Goal: Task Accomplishment & Management: Contribute content

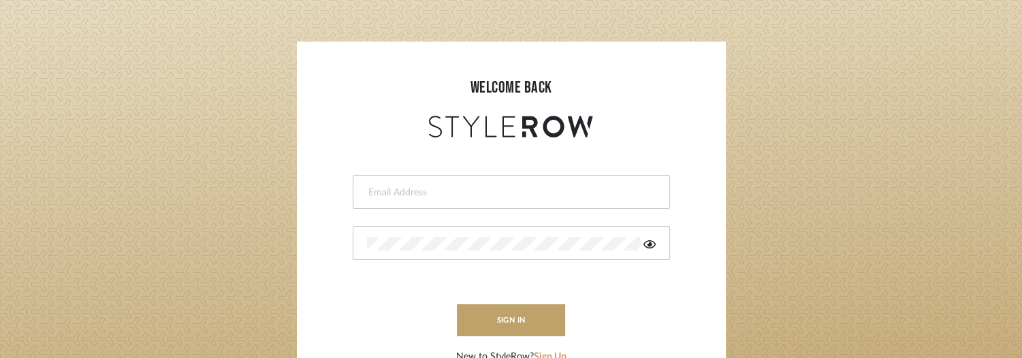
scroll to position [68, 0]
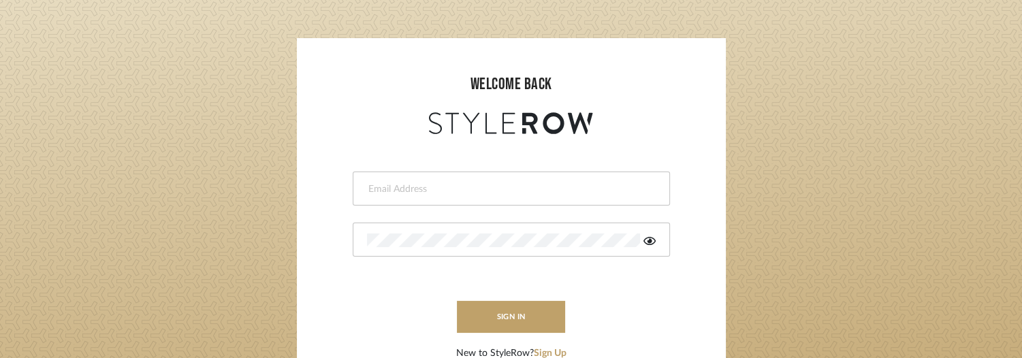
click at [419, 170] on form "This field is required This field is required sign in New to StyleRow? Sign Up" at bounding box center [511, 249] width 402 height 223
click at [422, 188] on input "email" at bounding box center [509, 189] width 285 height 14
type input "keri@kerifieldsinteriors.com"
click at [447, 250] on div at bounding box center [511, 240] width 317 height 34
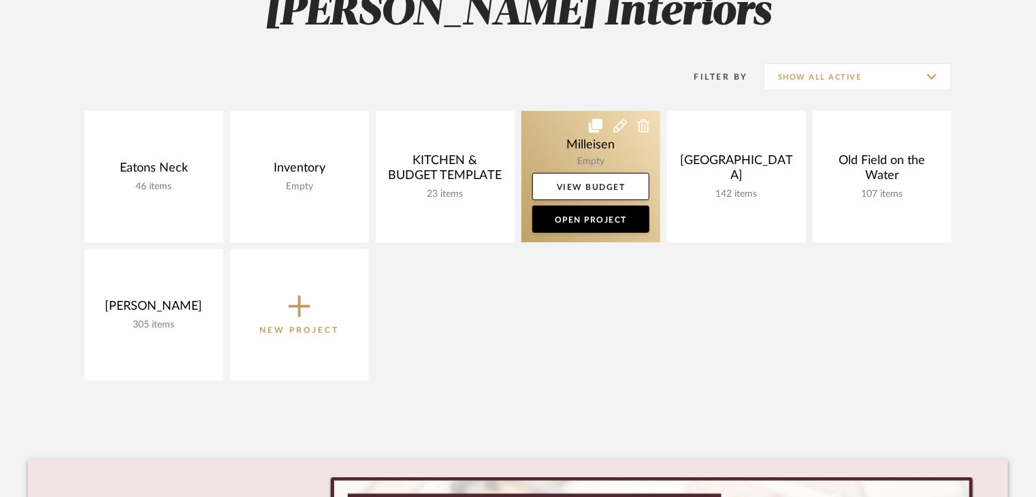
scroll to position [272, 0]
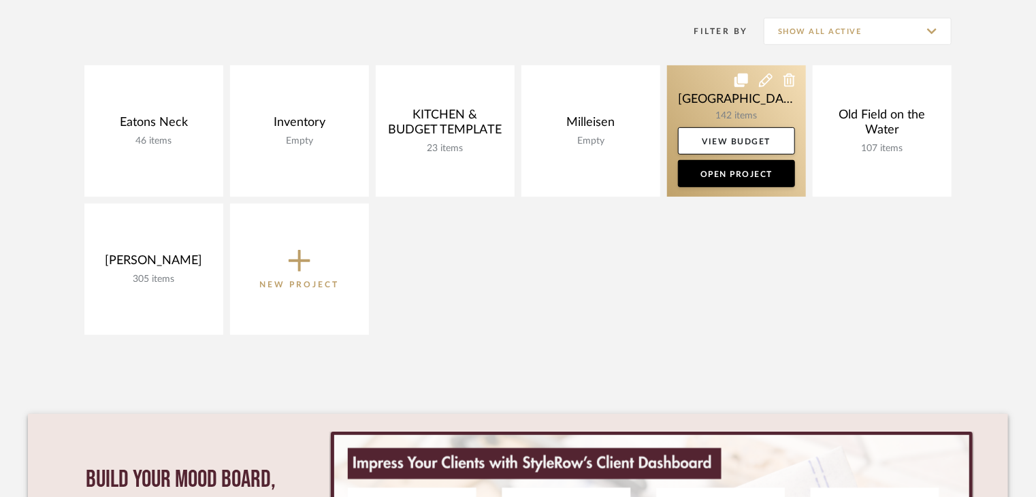
click at [737, 104] on link at bounding box center [736, 130] width 139 height 131
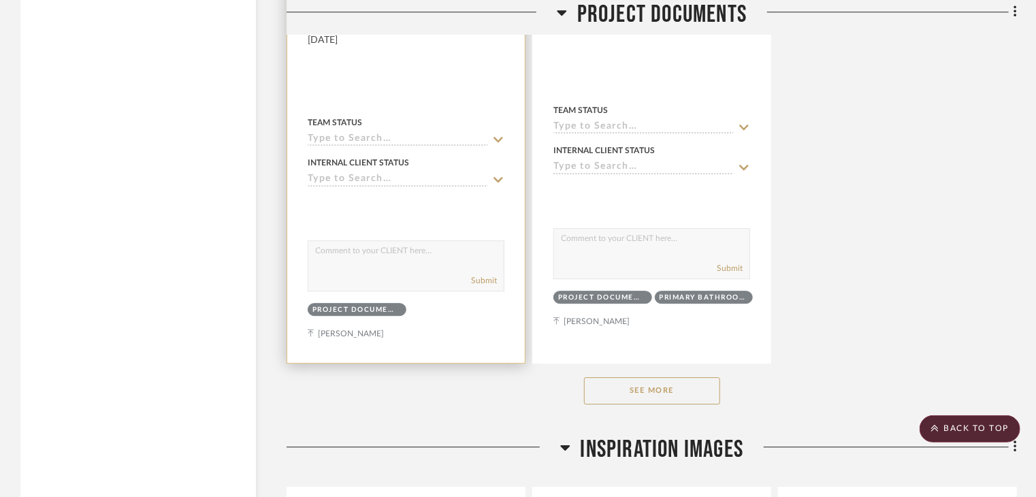
scroll to position [1838, 0]
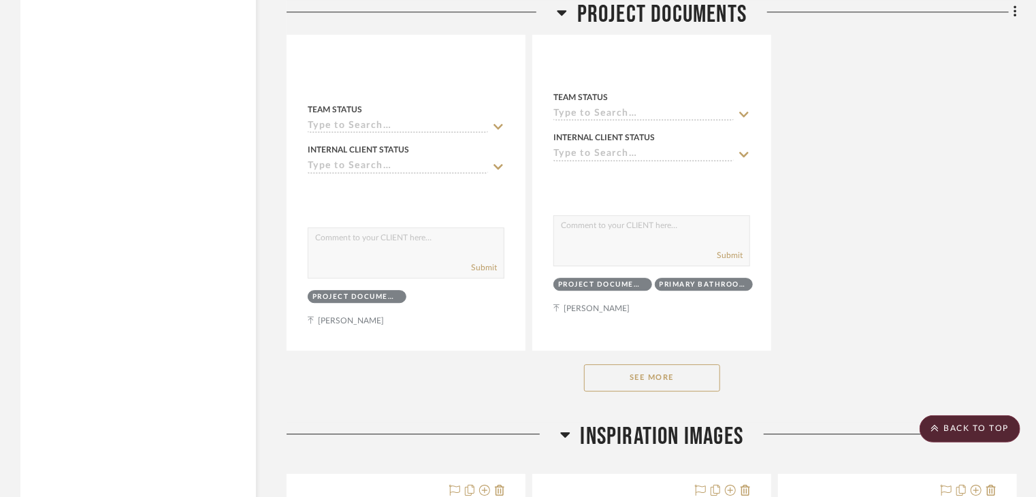
click at [678, 357] on button "See More" at bounding box center [652, 377] width 136 height 27
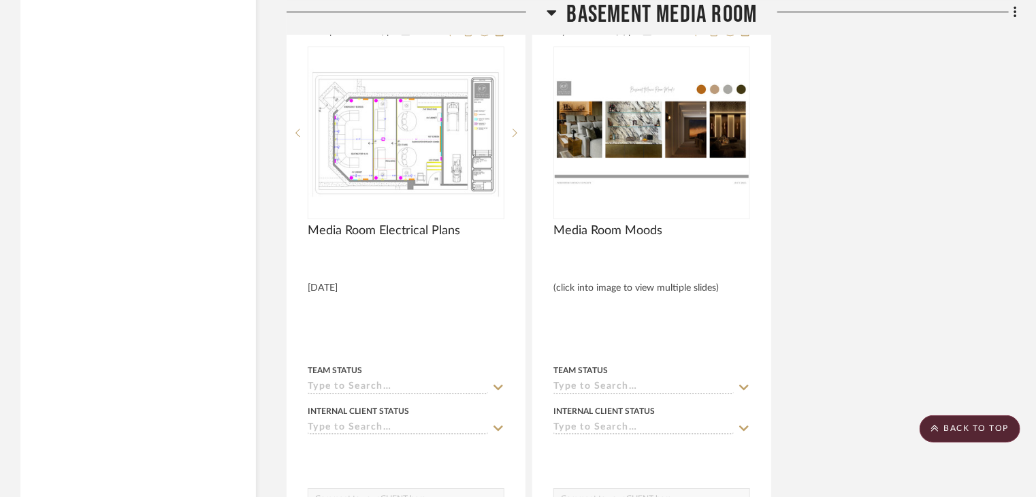
scroll to position [7217, 0]
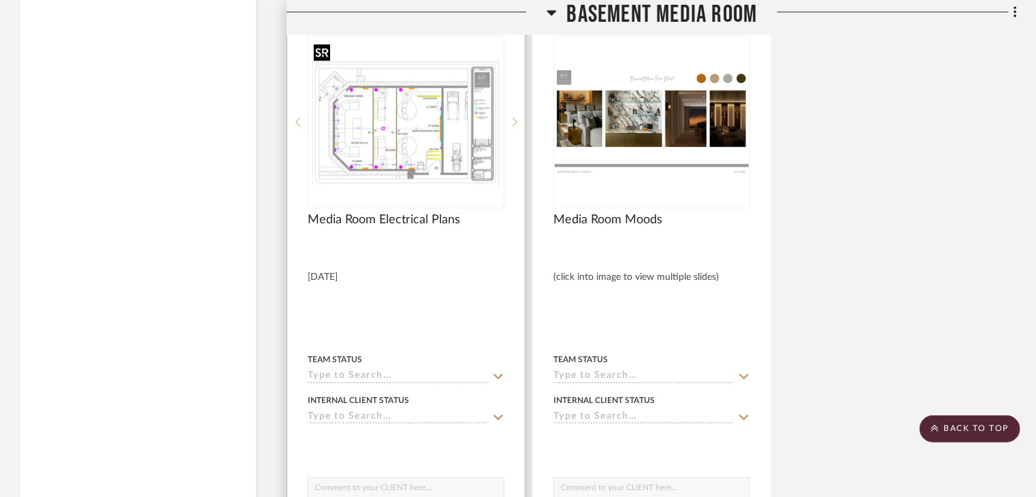
click at [0, 0] on img at bounding box center [0, 0] width 0 height 0
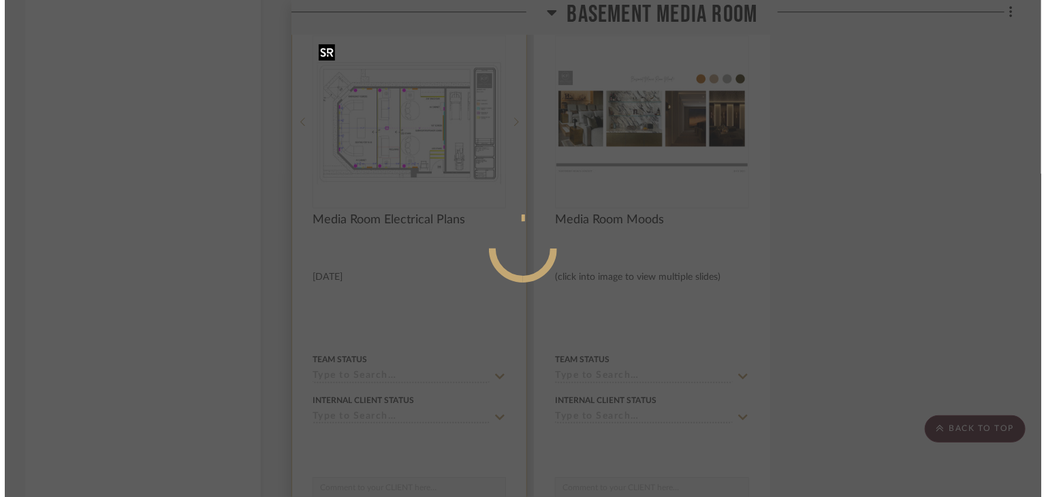
scroll to position [0, 0]
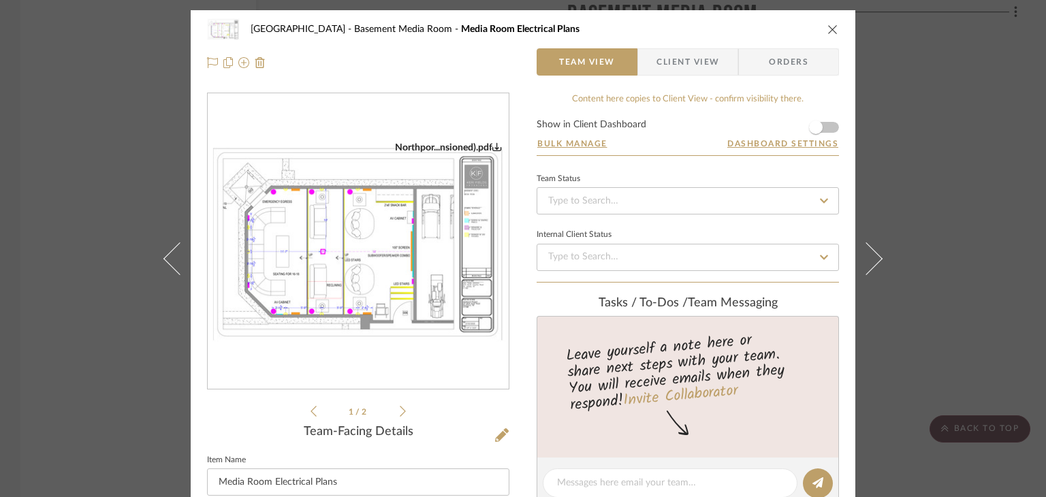
click at [52, 270] on div "Northport Basement Media Room Media Room Electrical Plans Team View Client View…" at bounding box center [523, 248] width 1046 height 497
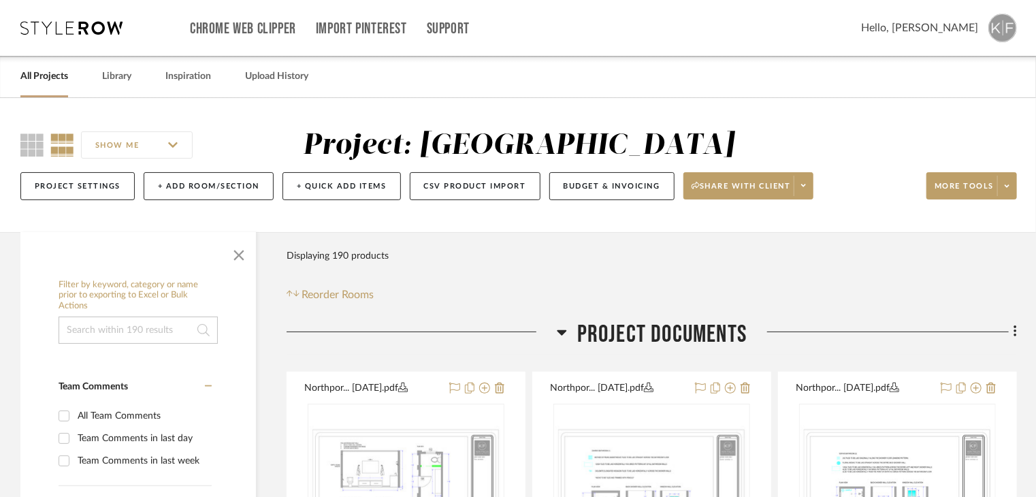
click at [1006, 35] on img at bounding box center [1003, 28] width 29 height 29
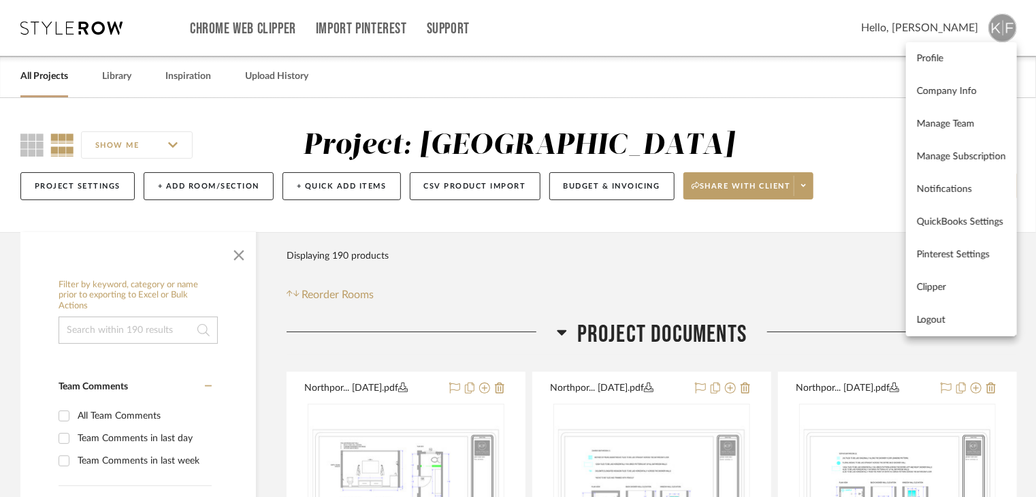
click at [844, 156] on div at bounding box center [518, 248] width 1036 height 497
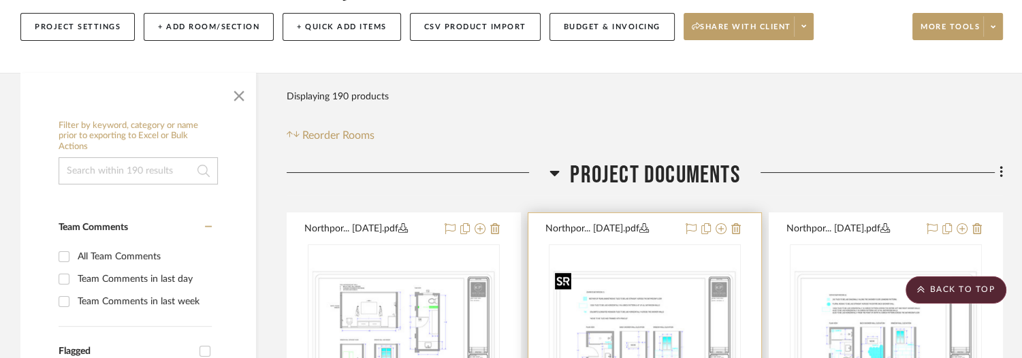
scroll to position [136, 0]
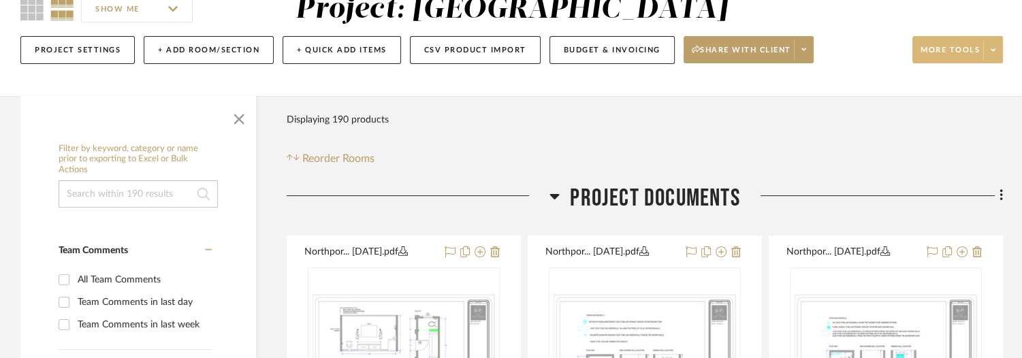
click at [999, 46] on span at bounding box center [992, 49] width 19 height 20
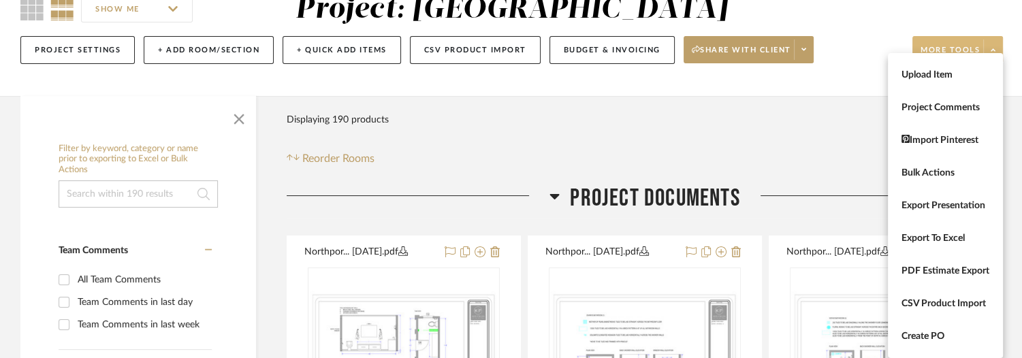
click at [999, 46] on div at bounding box center [511, 179] width 1022 height 358
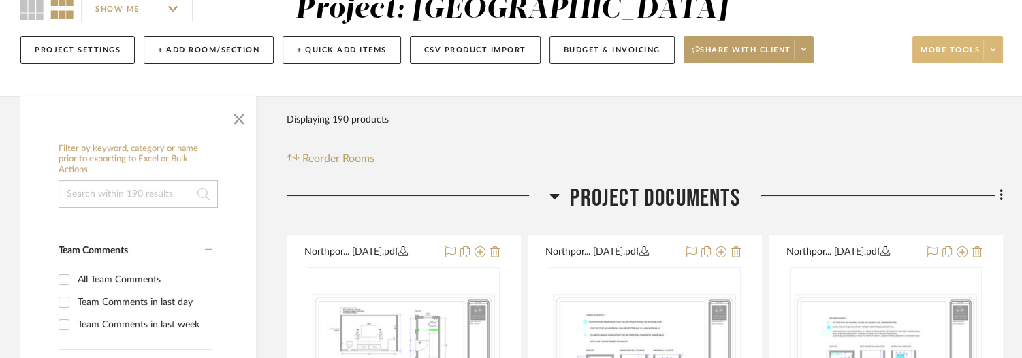
click at [999, 46] on span at bounding box center [992, 49] width 19 height 20
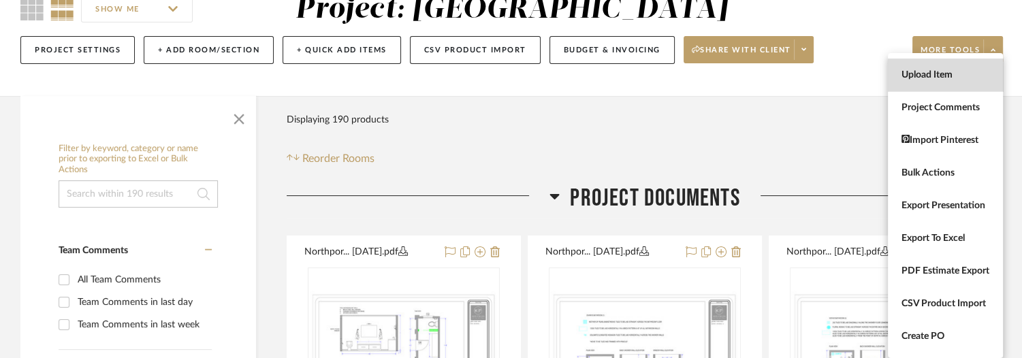
click at [955, 80] on span "Upload Item" at bounding box center [945, 75] width 88 height 12
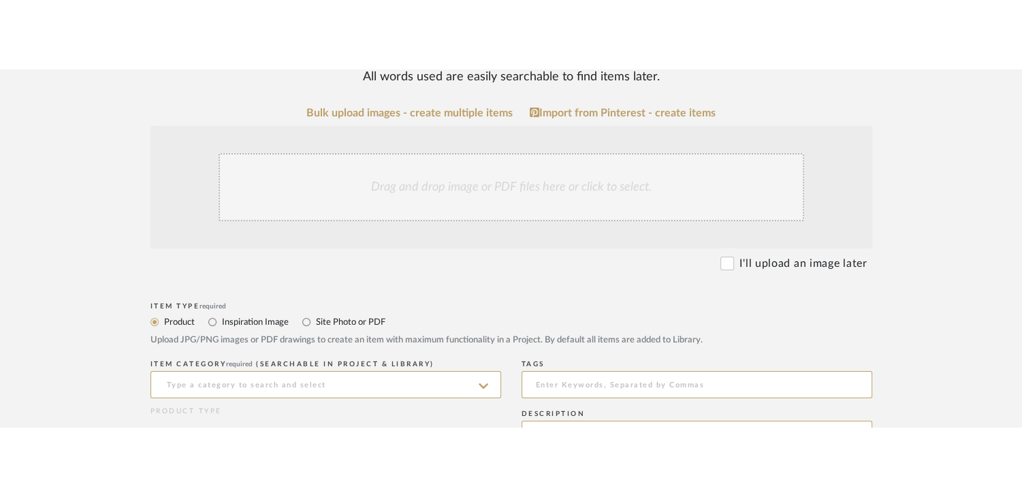
scroll to position [272, 0]
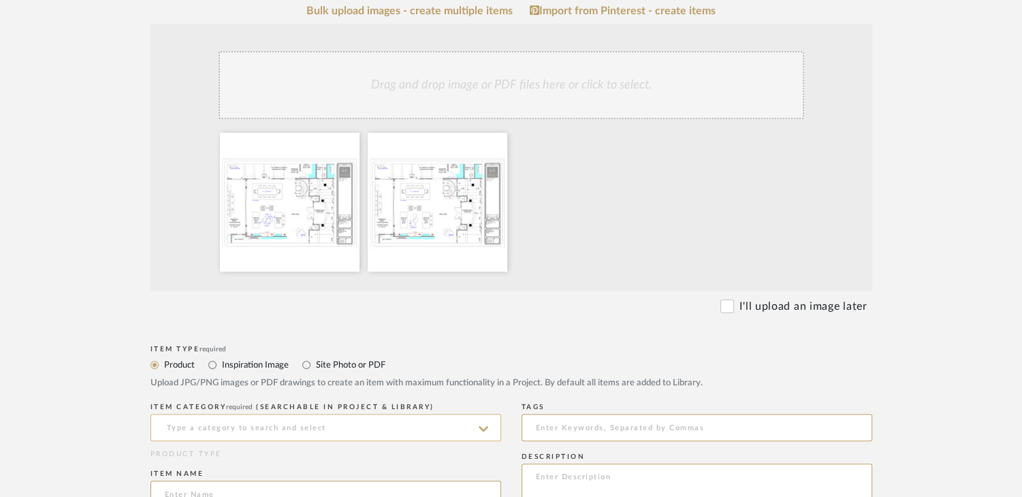
click at [286, 357] on input at bounding box center [325, 427] width 351 height 27
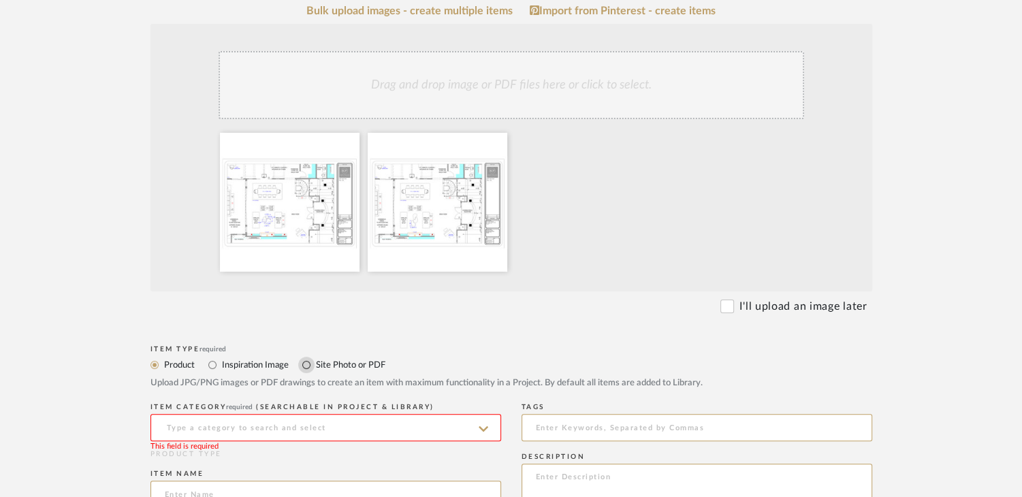
click at [306, 357] on input "Site Photo or PDF" at bounding box center [306, 365] width 16 height 16
radio input "true"
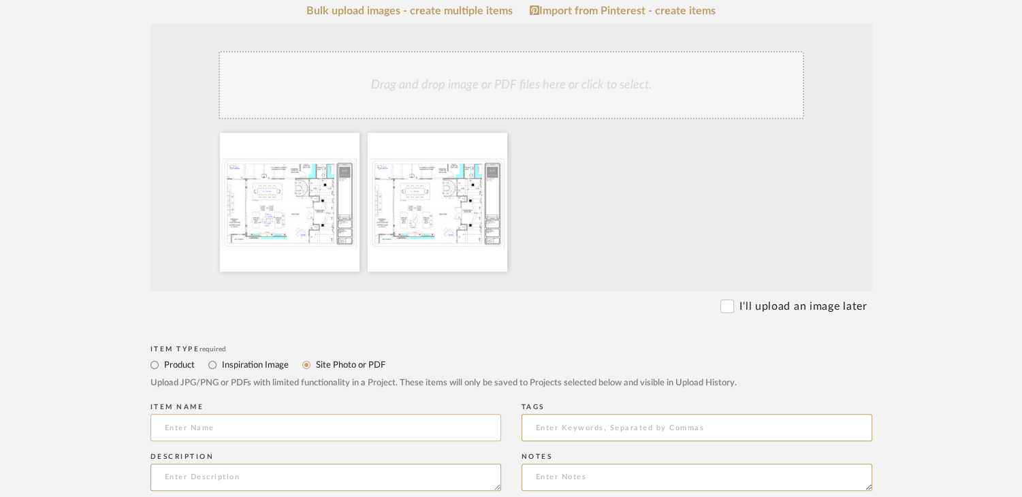
click at [315, 357] on input at bounding box center [325, 427] width 351 height 27
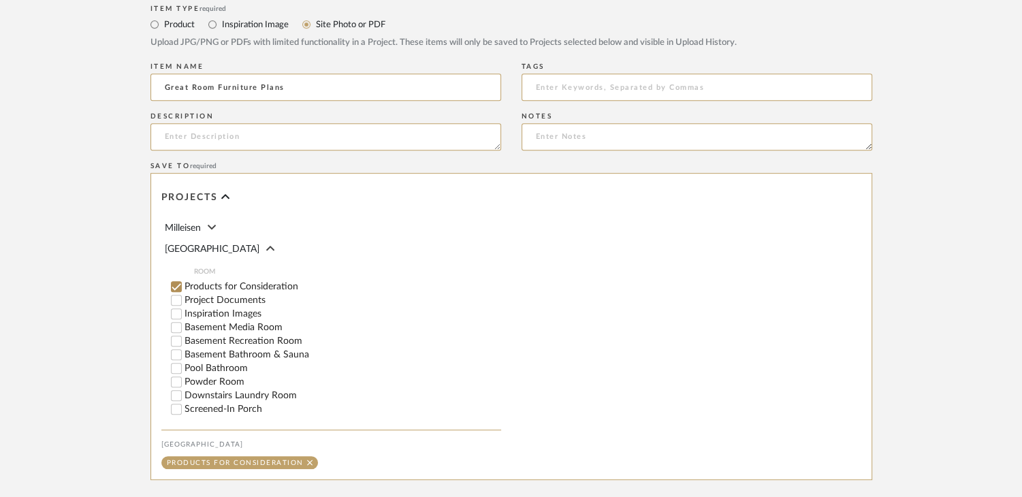
scroll to position [68, 0]
type input "Great Room Furniture Plans"
click at [284, 146] on textarea at bounding box center [325, 136] width 351 height 27
type textarea "9"
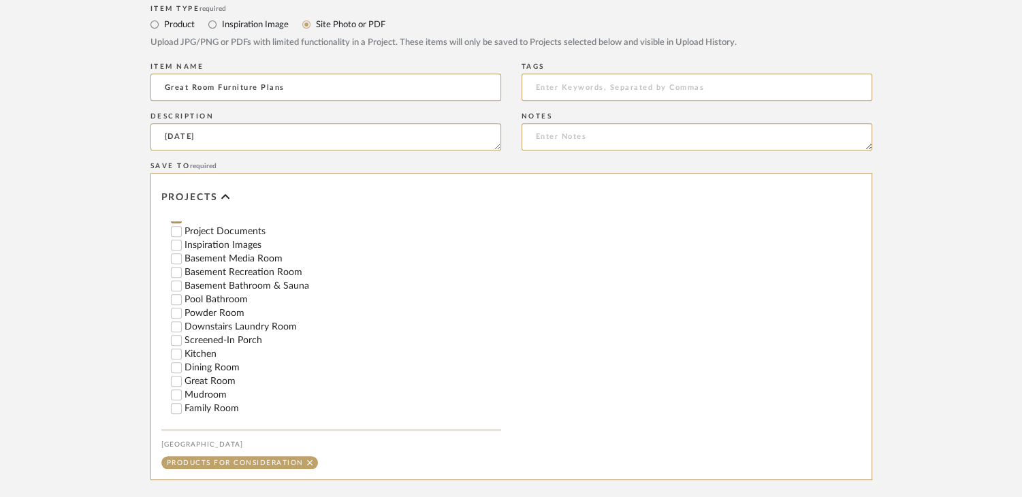
scroll to position [136, 0]
type textarea "[DATE]"
click at [227, 357] on label "Great Room" at bounding box center [343, 379] width 317 height 10
click at [183, 357] on input "Great Room" at bounding box center [177, 379] width 14 height 14
checkbox input "false"
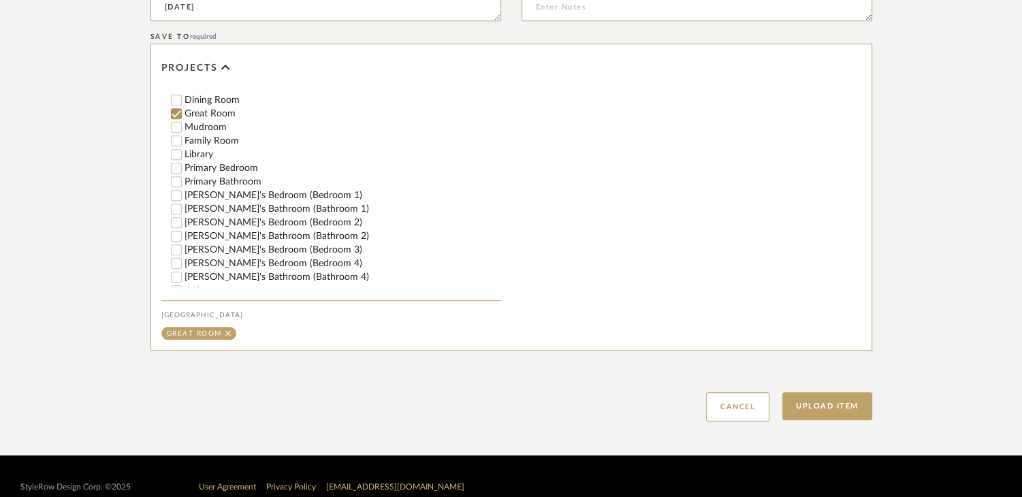
scroll to position [749, 0]
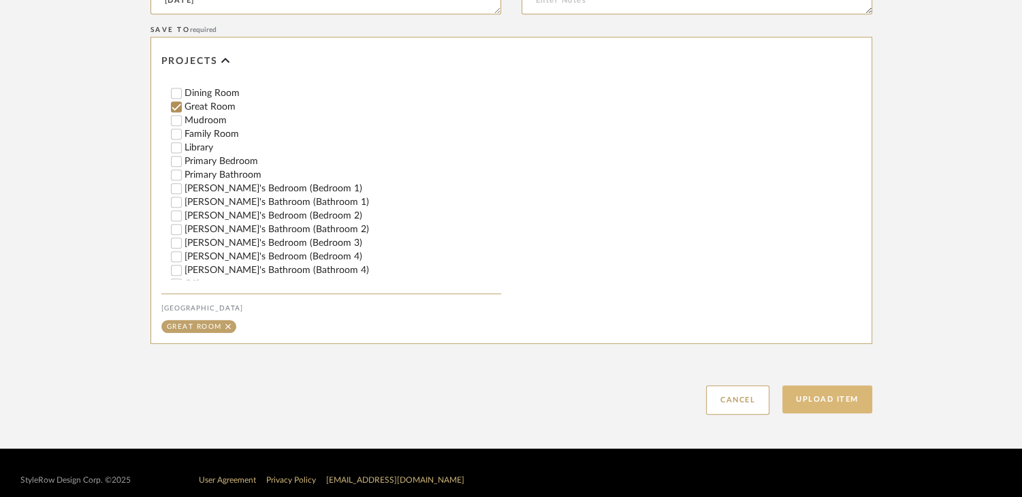
click at [856, 357] on button "Upload Item" at bounding box center [827, 399] width 90 height 28
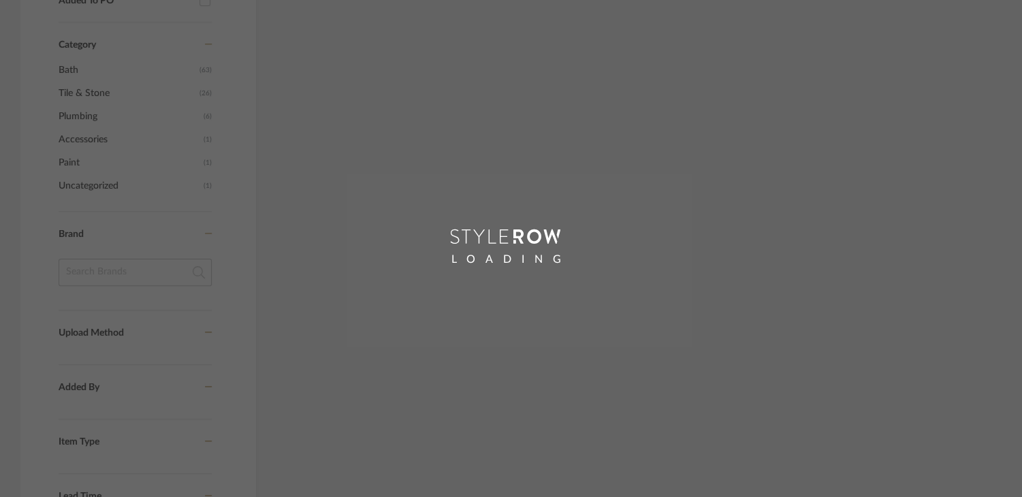
scroll to position [254, 0]
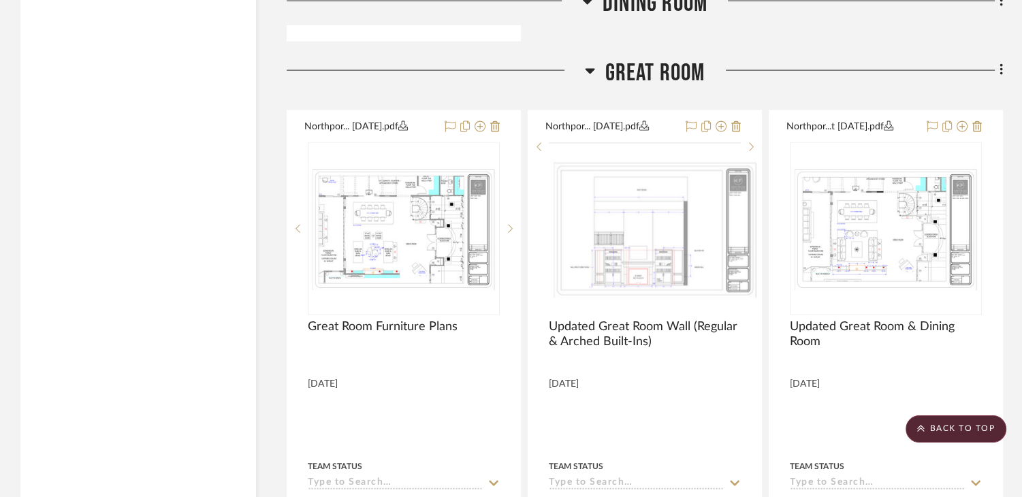
scroll to position [13287, 0]
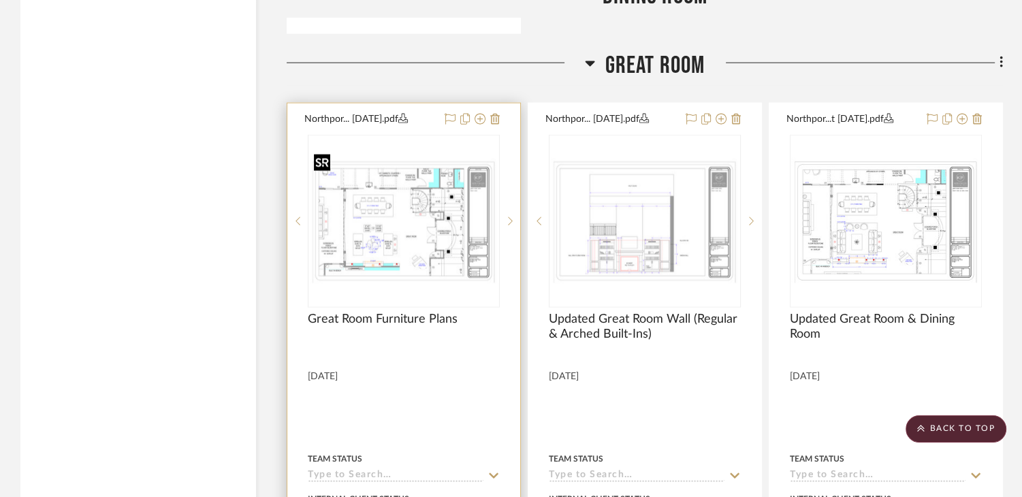
click at [0, 0] on img at bounding box center [0, 0] width 0 height 0
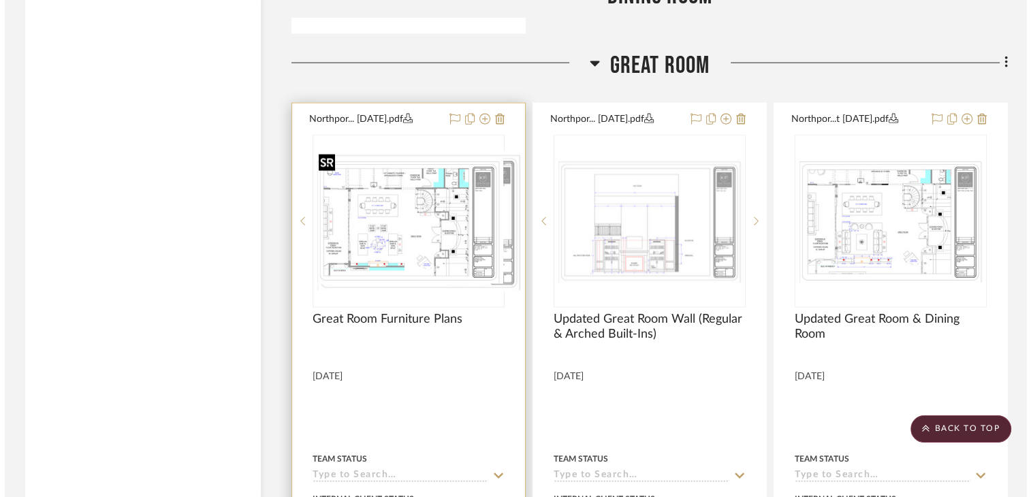
scroll to position [0, 0]
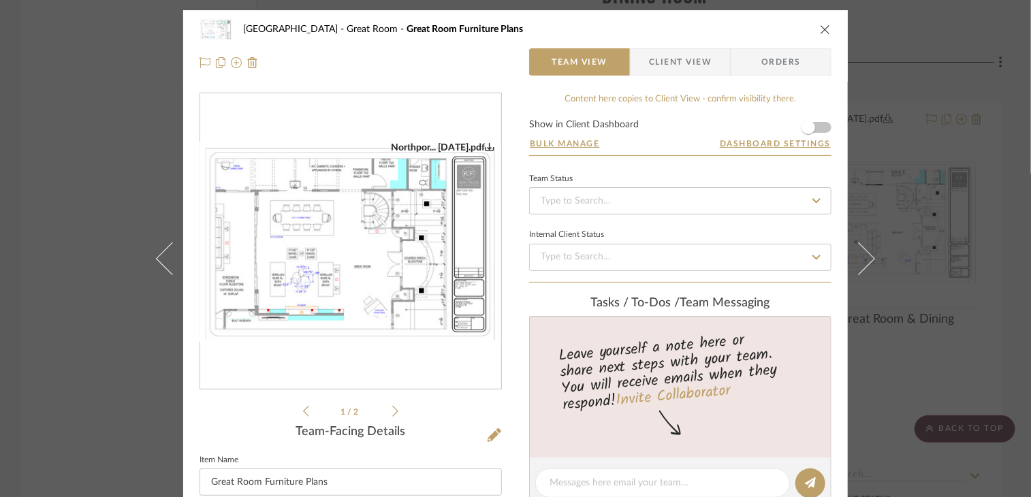
click at [392, 357] on icon at bounding box center [395, 411] width 6 height 12
click at [303, 357] on icon at bounding box center [306, 411] width 6 height 11
click at [116, 357] on div "[GEOGRAPHIC_DATA] Great Room Furniture Plans Team View Client View Orders North…" at bounding box center [515, 248] width 1031 height 497
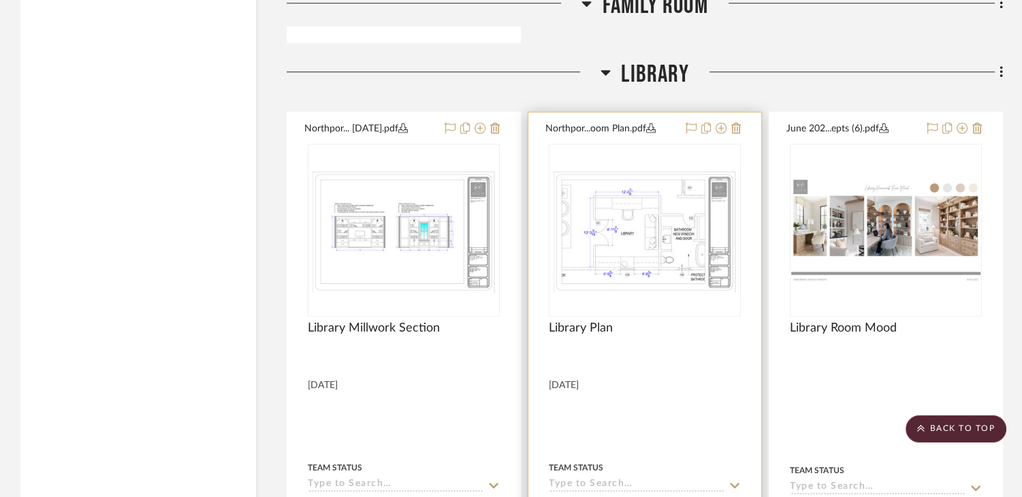
scroll to position [16487, 0]
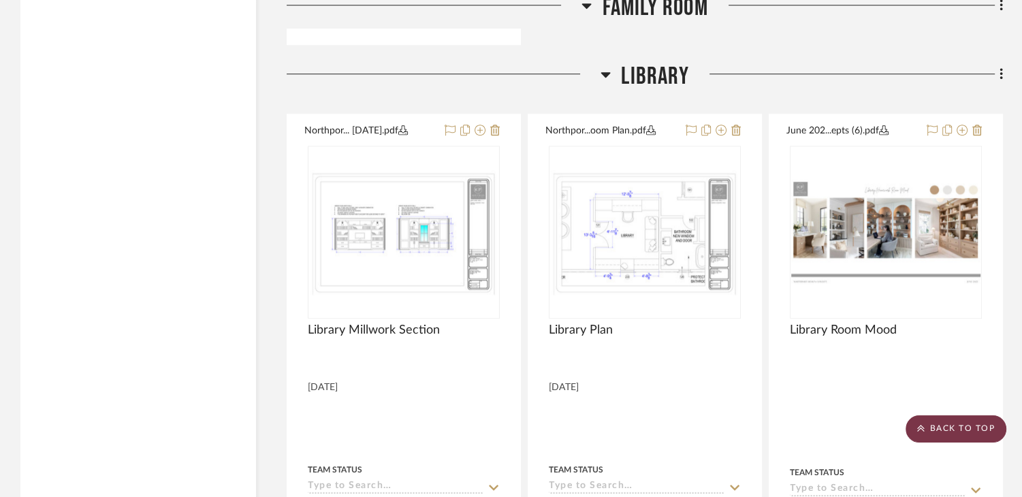
click at [979, 357] on scroll-to-top-button "BACK TO TOP" at bounding box center [956, 428] width 101 height 27
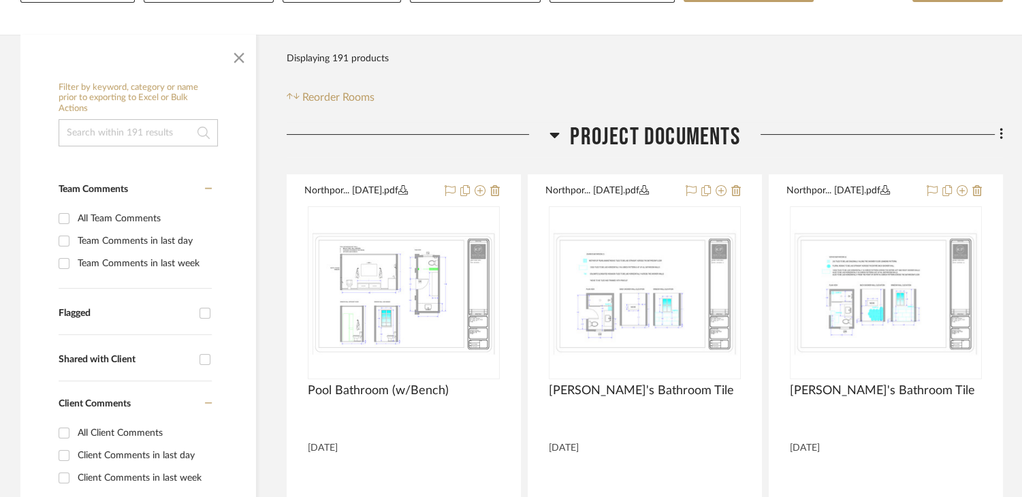
scroll to position [340, 0]
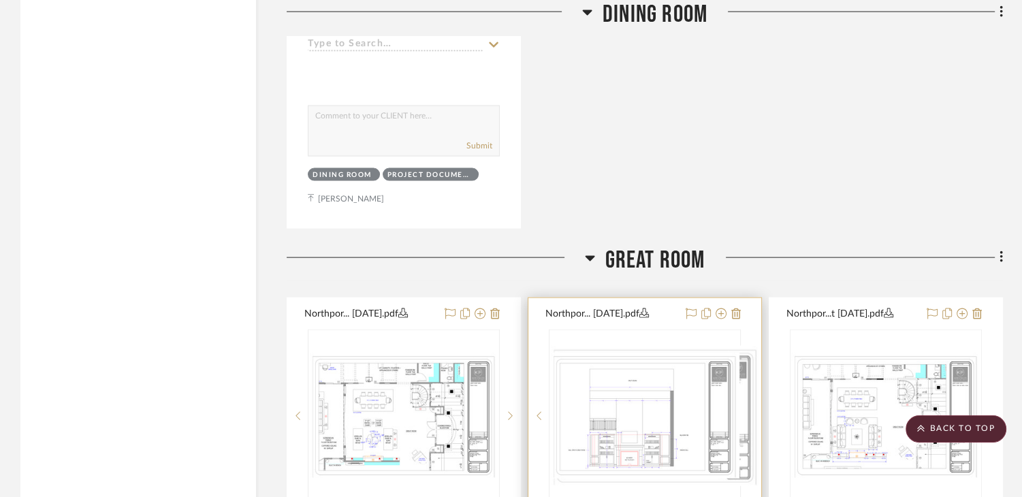
scroll to position [13080, 0]
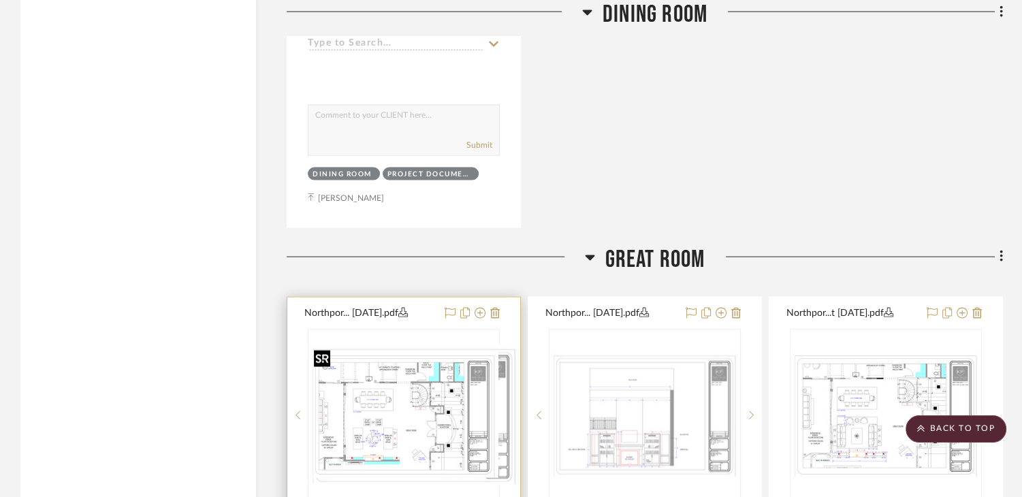
click at [404, 447] on img "0" at bounding box center [414, 415] width 210 height 140
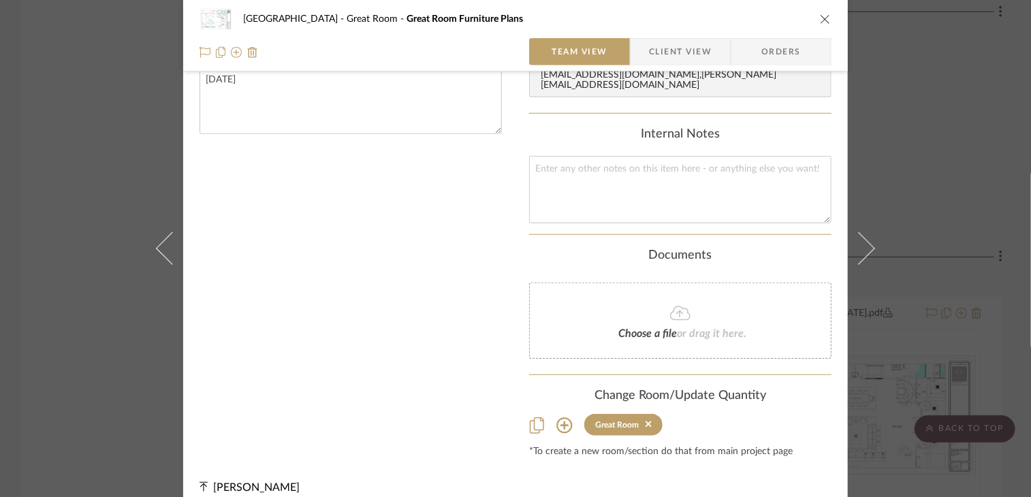
scroll to position [461, 0]
click at [558, 415] on icon at bounding box center [564, 423] width 16 height 16
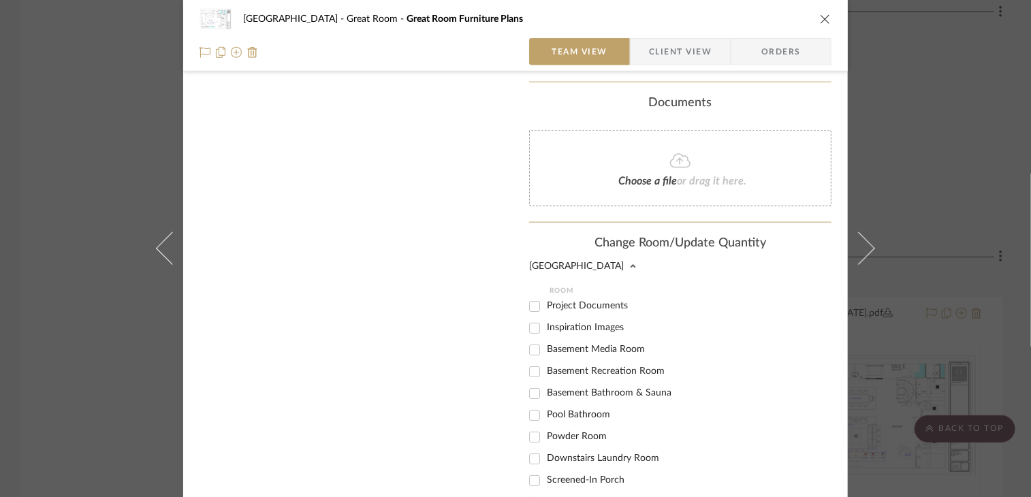
scroll to position [665, 0]
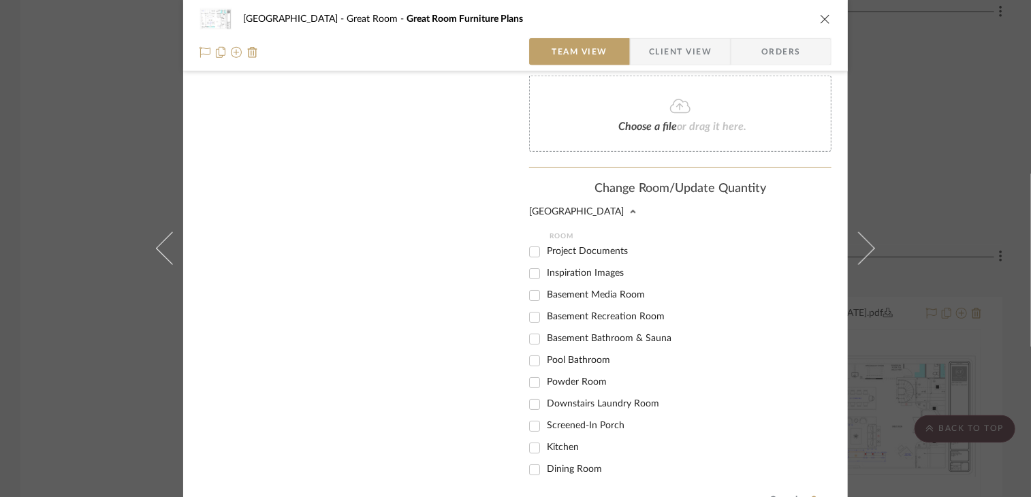
click at [607, 246] on span "Project Documents" at bounding box center [587, 251] width 81 height 10
click at [545, 241] on input "Project Documents" at bounding box center [535, 252] width 22 height 22
checkbox input "true"
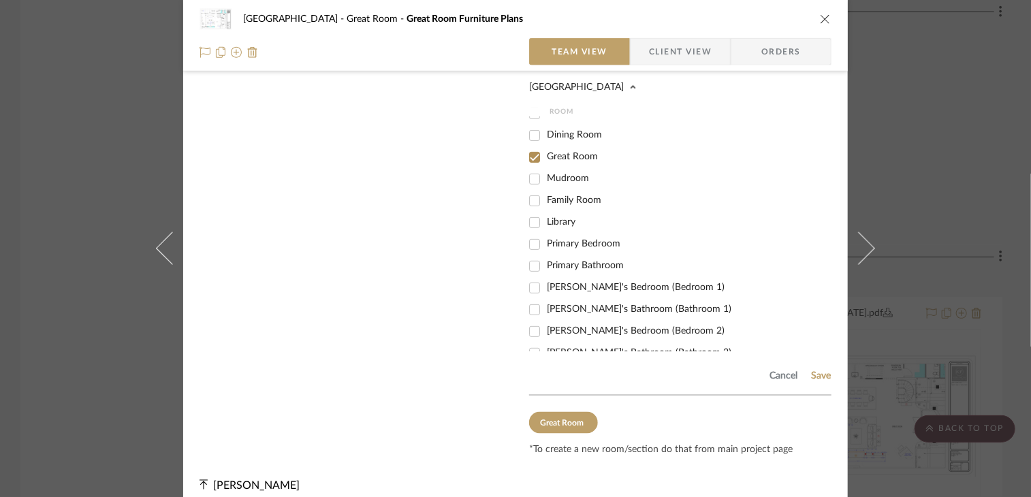
scroll to position [204, 0]
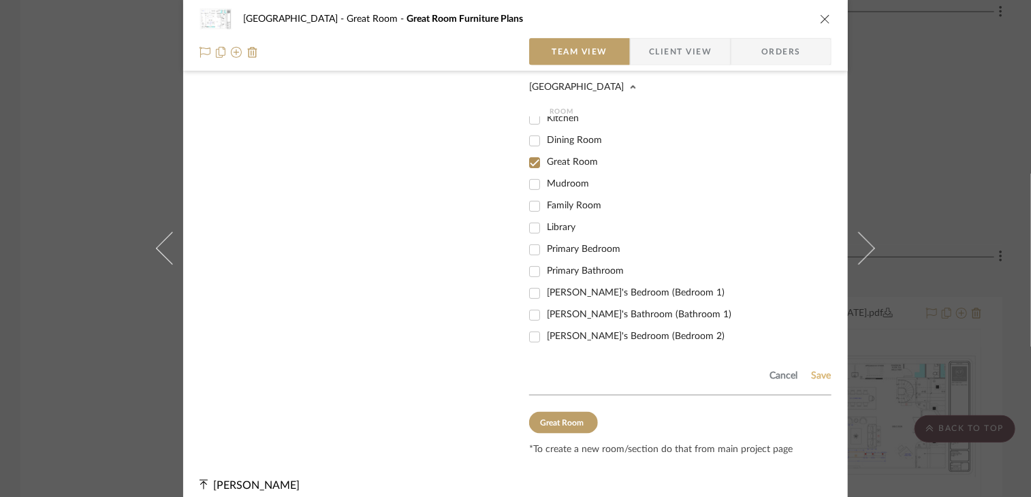
click at [810, 370] on button "Save" at bounding box center [820, 375] width 21 height 11
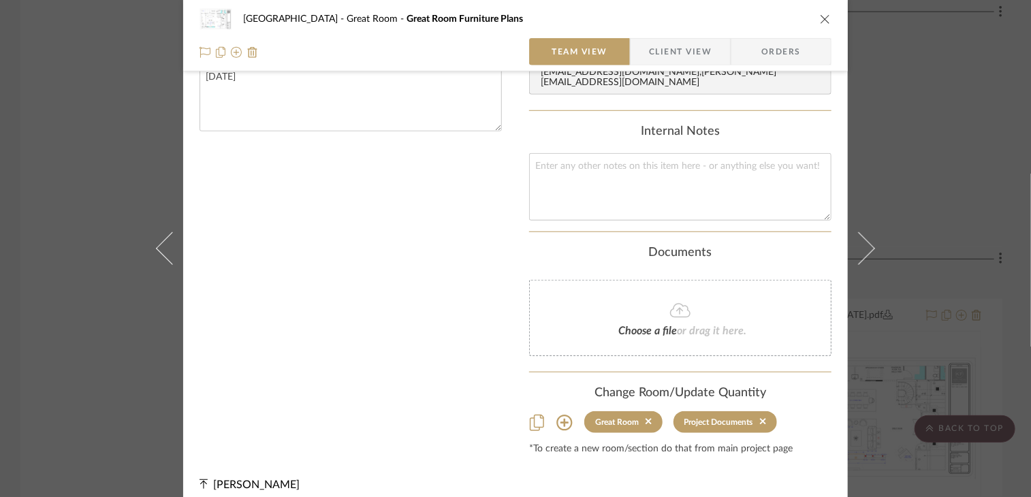
click at [942, 131] on div "Northport Great Room Great Room Furniture Plans Team View Client View Orders No…" at bounding box center [515, 248] width 1031 height 497
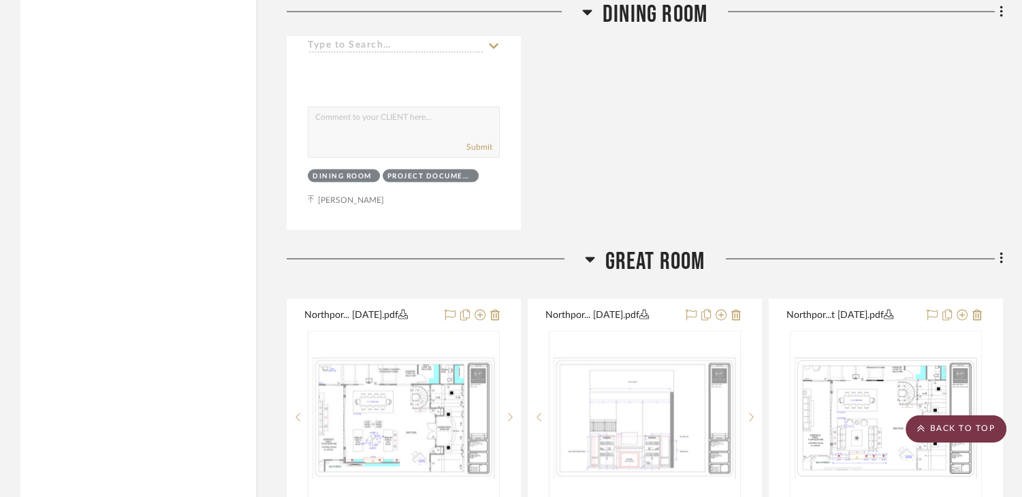
click at [995, 434] on scroll-to-top-button "BACK TO TOP" at bounding box center [956, 428] width 101 height 27
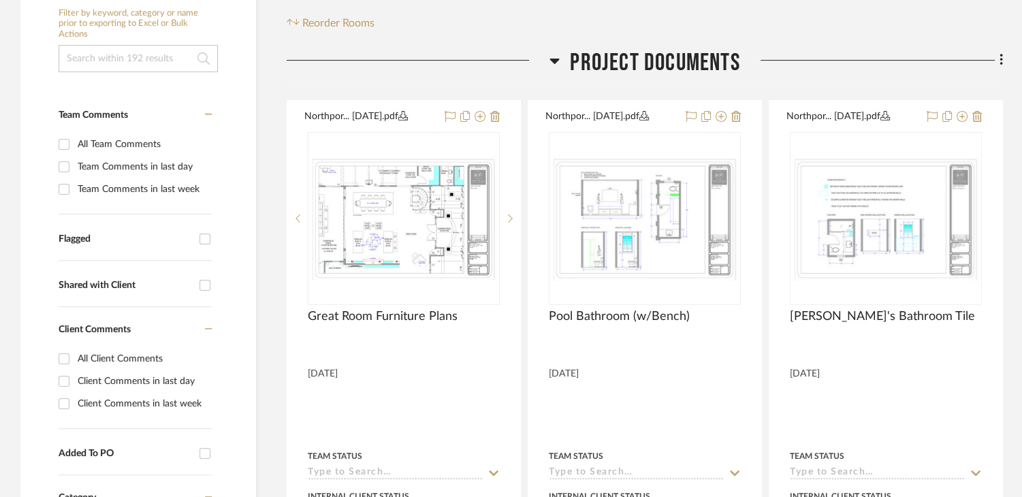
scroll to position [272, 0]
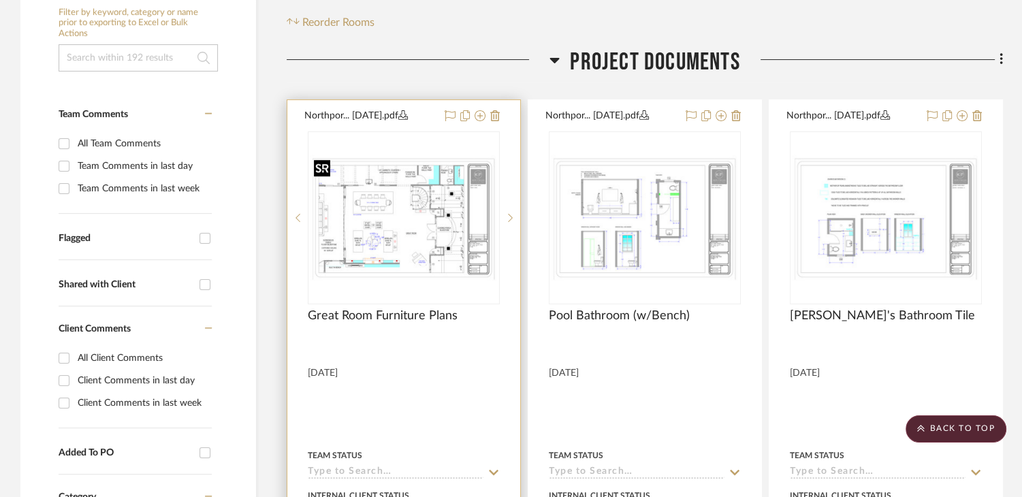
click at [0, 0] on img at bounding box center [0, 0] width 0 height 0
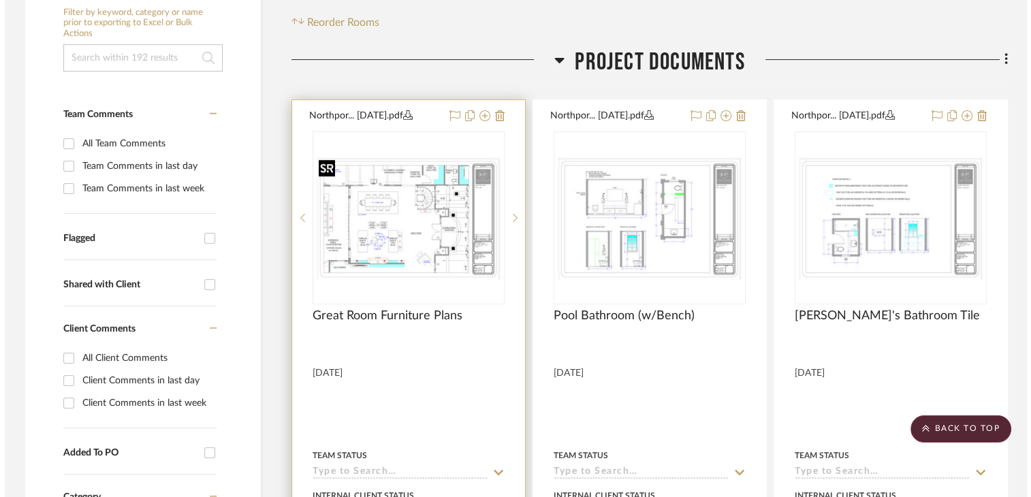
scroll to position [0, 0]
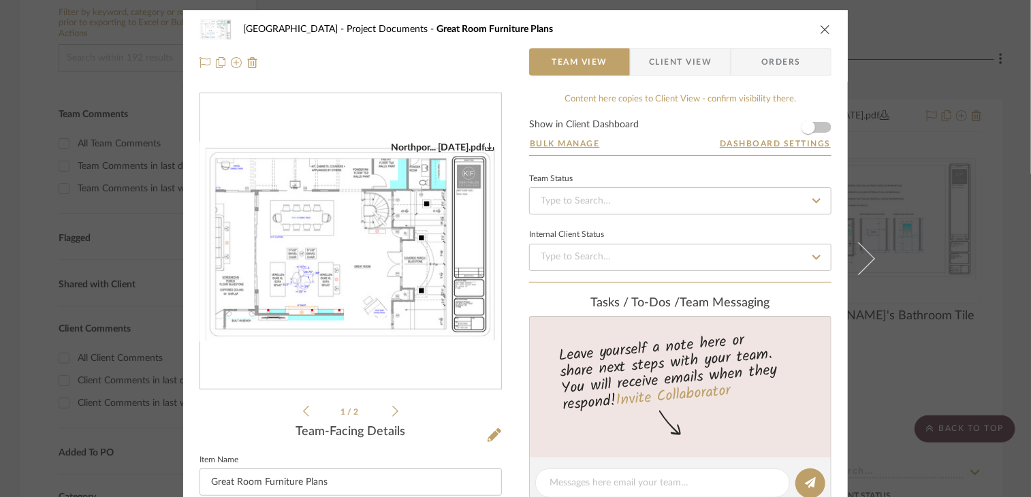
click at [385, 420] on div "Northpor... 9.23.25.pdf Northpor... 9.23.25.pdf Northpor... 9.23.25.pdf Northpo…" at bounding box center [350, 504] width 302 height 823
click at [385, 415] on li "1 / 2" at bounding box center [350, 411] width 83 height 16
click at [899, 330] on div "Northport Project Documents Great Room Furniture Plans Team View Client View Or…" at bounding box center [515, 248] width 1031 height 497
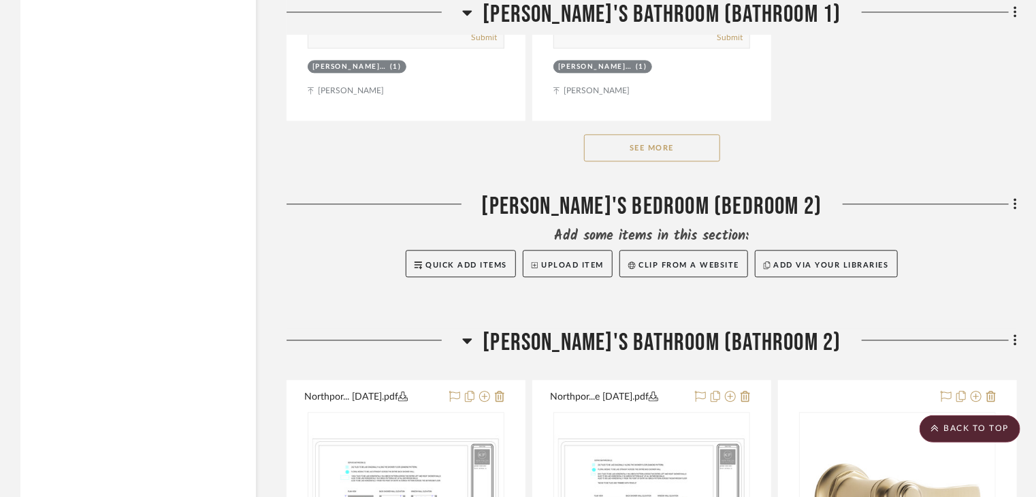
scroll to position [22679, 0]
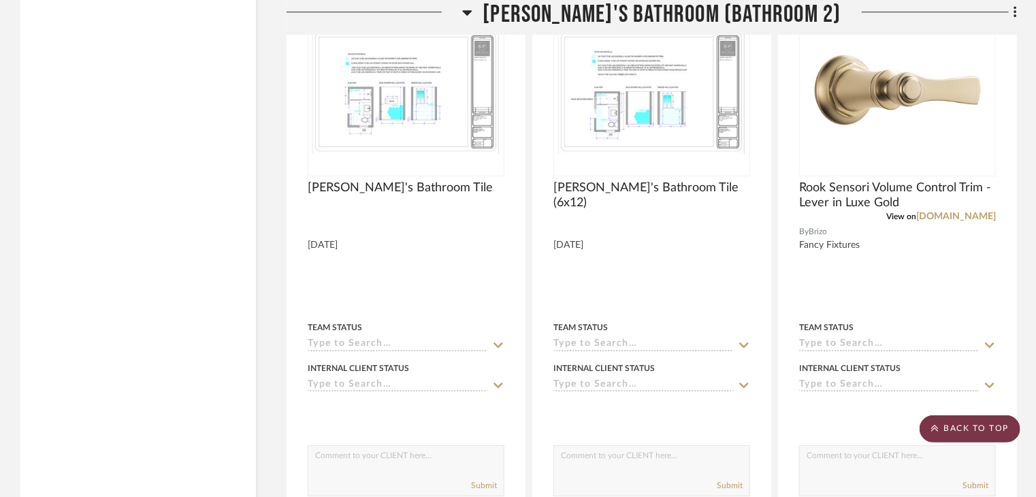
click at [1007, 428] on scroll-to-top-button "BACK TO TOP" at bounding box center [970, 428] width 101 height 27
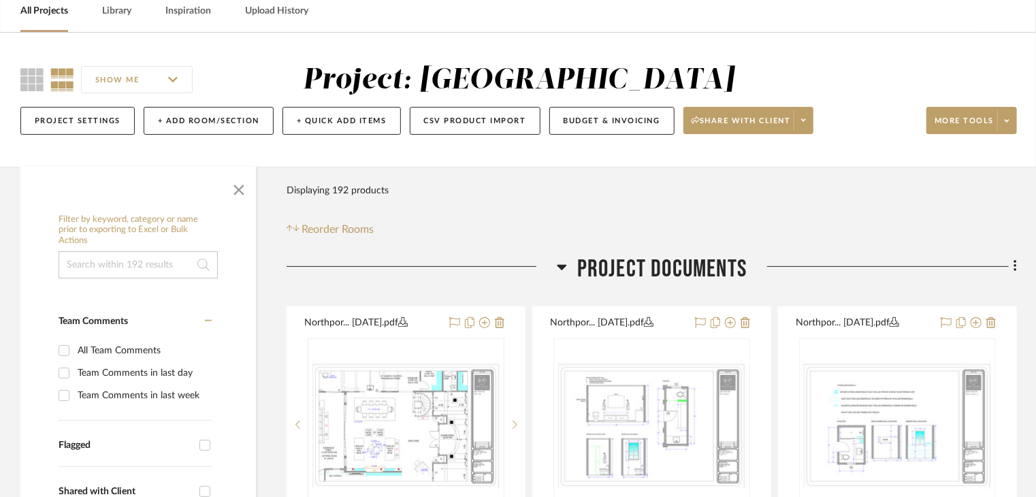
scroll to position [204, 0]
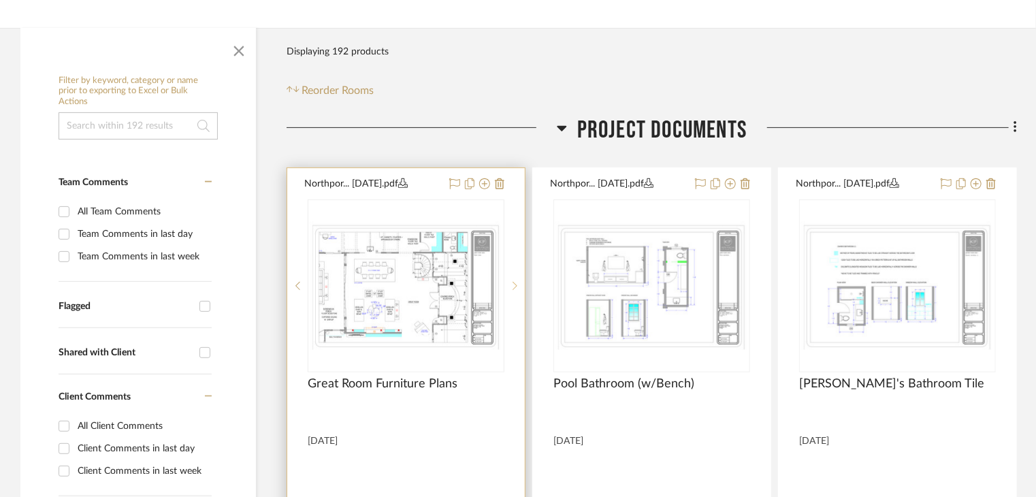
click at [513, 293] on div at bounding box center [515, 285] width 20 height 173
click at [299, 295] on div at bounding box center [297, 285] width 20 height 173
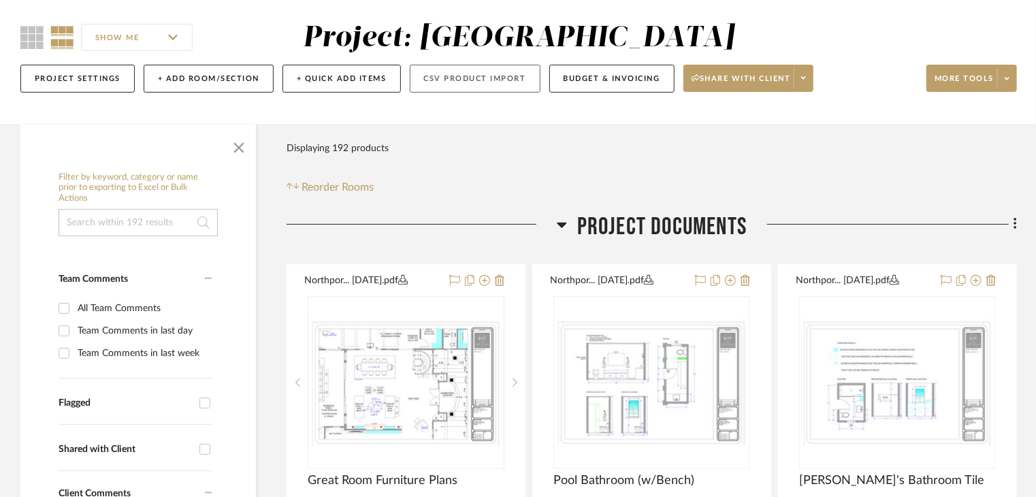
scroll to position [0, 0]
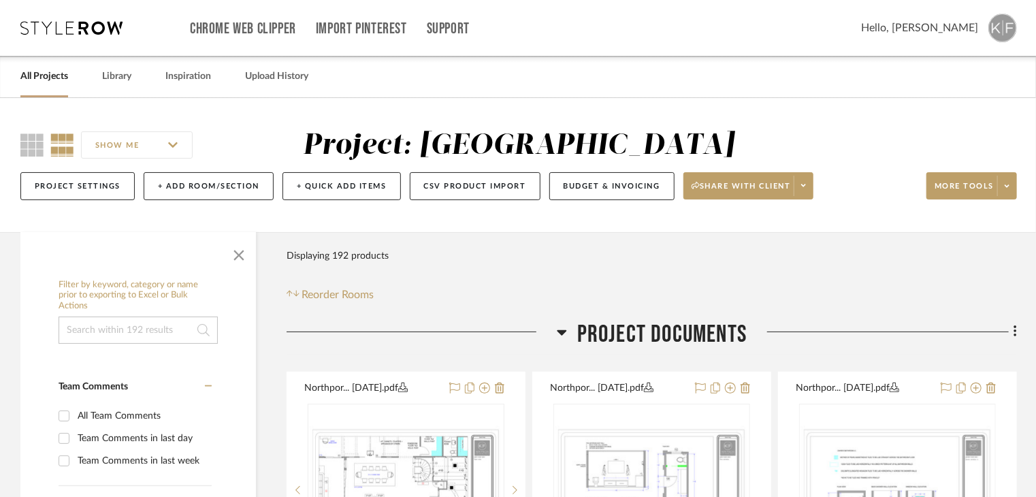
click at [988, 27] on div "Hello, [PERSON_NAME]" at bounding box center [939, 28] width 156 height 29
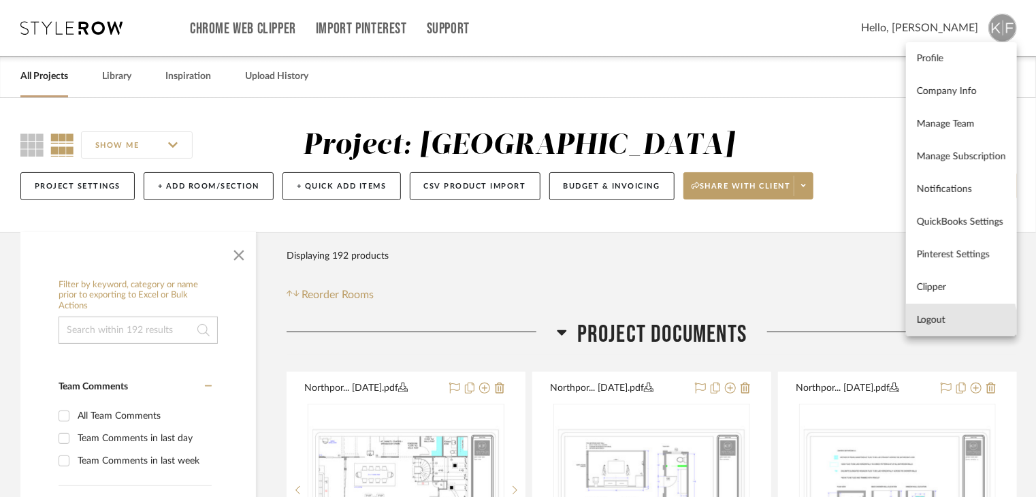
drag, startPoint x: 939, startPoint y: 325, endPoint x: 933, endPoint y: 321, distance: 7.8
click at [939, 325] on span "Logout" at bounding box center [961, 321] width 89 height 12
